Goal: Information Seeking & Learning: Learn about a topic

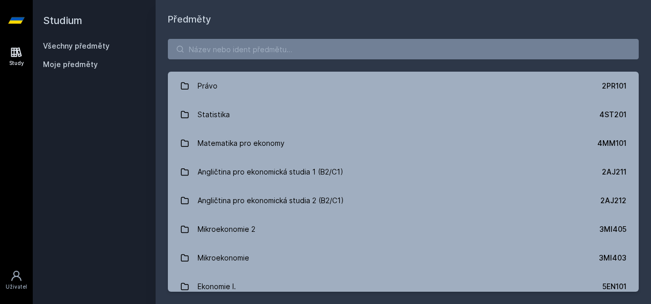
click at [489, 6] on div "Předměty Právo 2PR101 Statistika 4ST201 Matematika pro ekonomy 4MM101 Angličtin…" at bounding box center [403, 152] width 495 height 304
click at [295, 58] on input "search" at bounding box center [403, 49] width 471 height 20
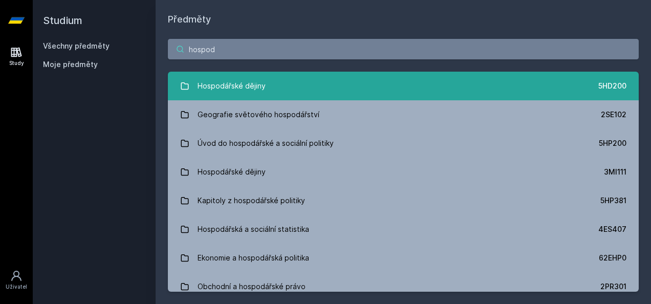
type input "hospod"
click at [253, 78] on div "Hospodářské dějiny" at bounding box center [231, 86] width 68 height 20
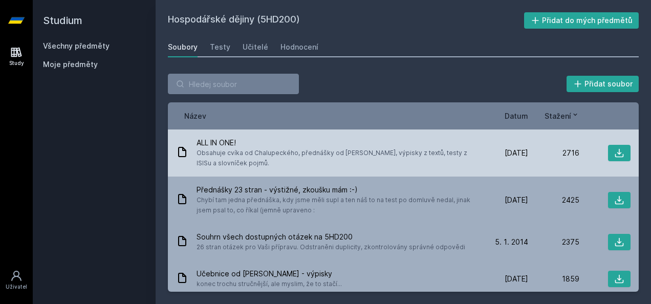
click at [305, 156] on span "Obsahuje cvíka od Chalupeckého, přednášky od [PERSON_NAME], výpisky z textů, te…" at bounding box center [334, 158] width 276 height 20
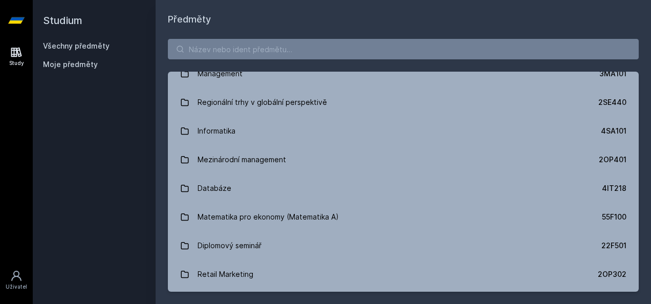
scroll to position [512, 0]
